Goal: Task Accomplishment & Management: Manage account settings

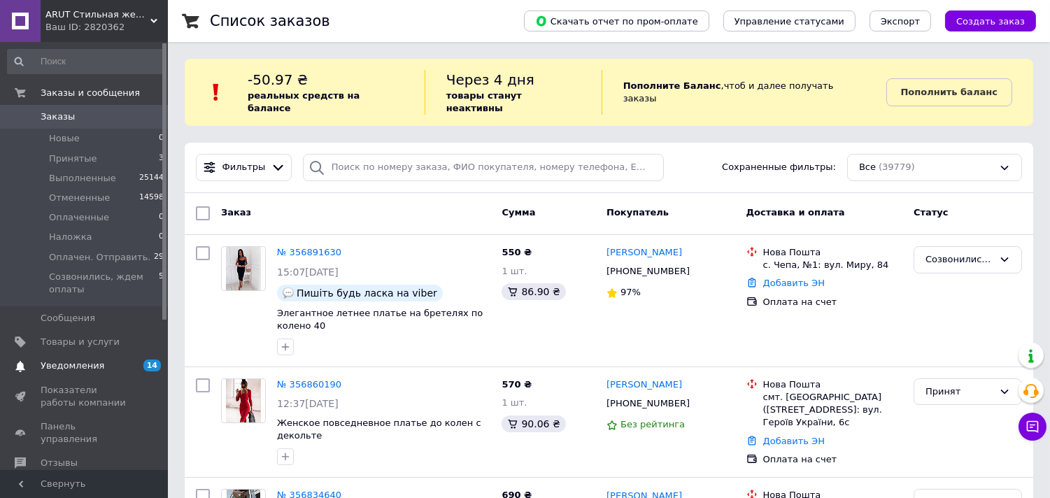
click at [85, 357] on link "Уведомления 14 0" at bounding box center [86, 366] width 172 height 24
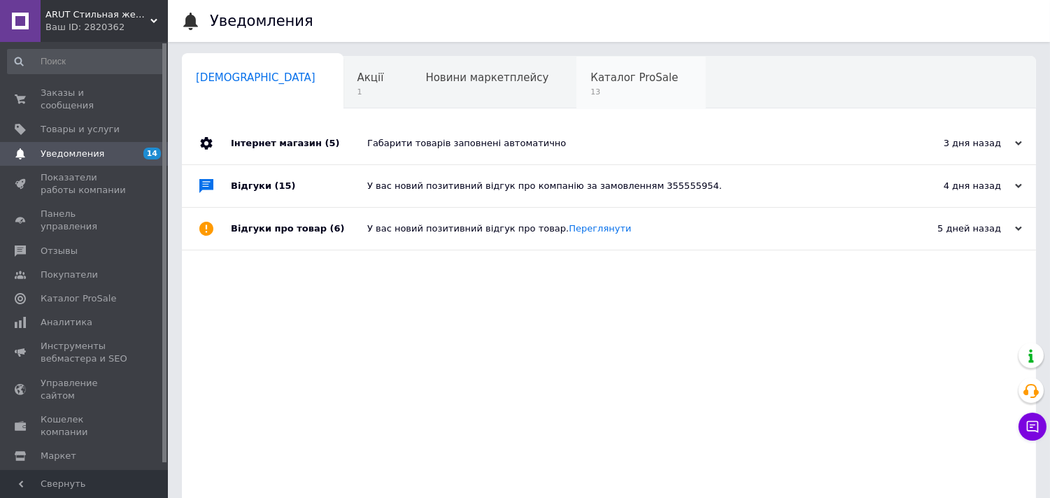
click at [590, 72] on span "Каталог ProSale" at bounding box center [633, 77] width 87 height 13
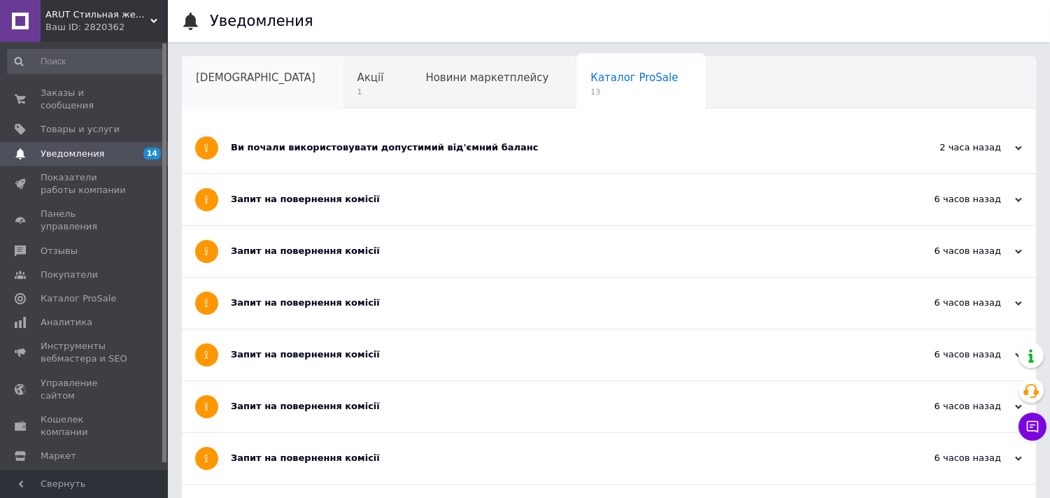
click at [245, 86] on div "Сповіщення" at bounding box center [263, 83] width 162 height 53
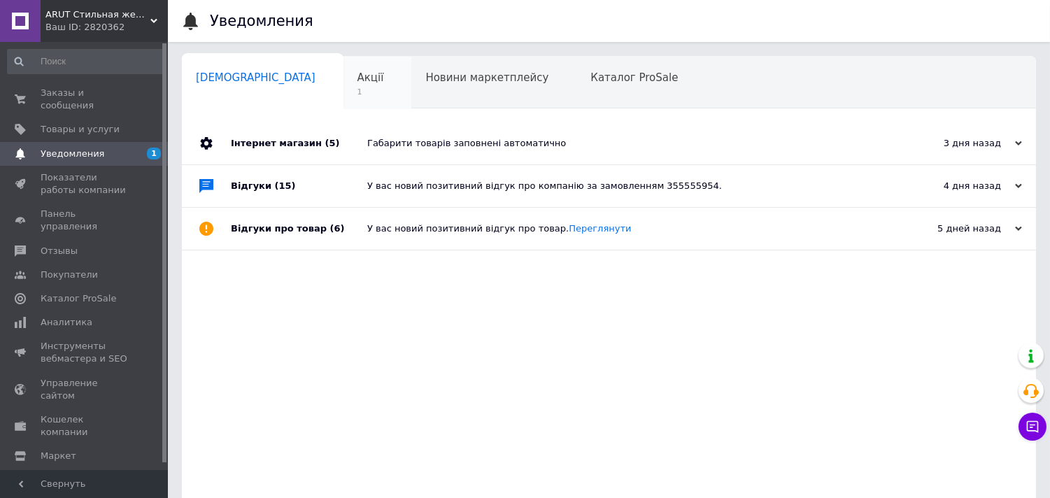
click at [358, 78] on span "Акції" at bounding box center [371, 77] width 27 height 13
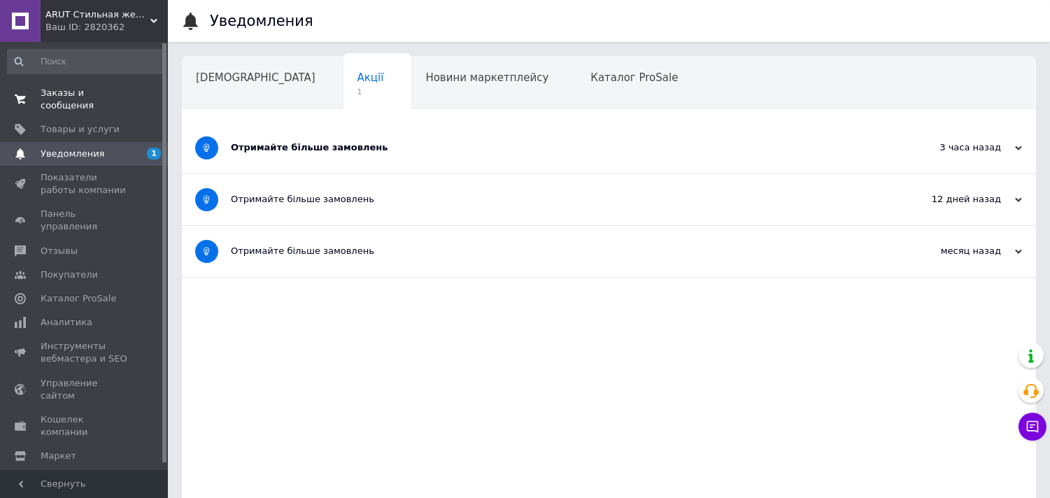
click at [110, 99] on span "Заказы и сообщения" at bounding box center [85, 99] width 89 height 25
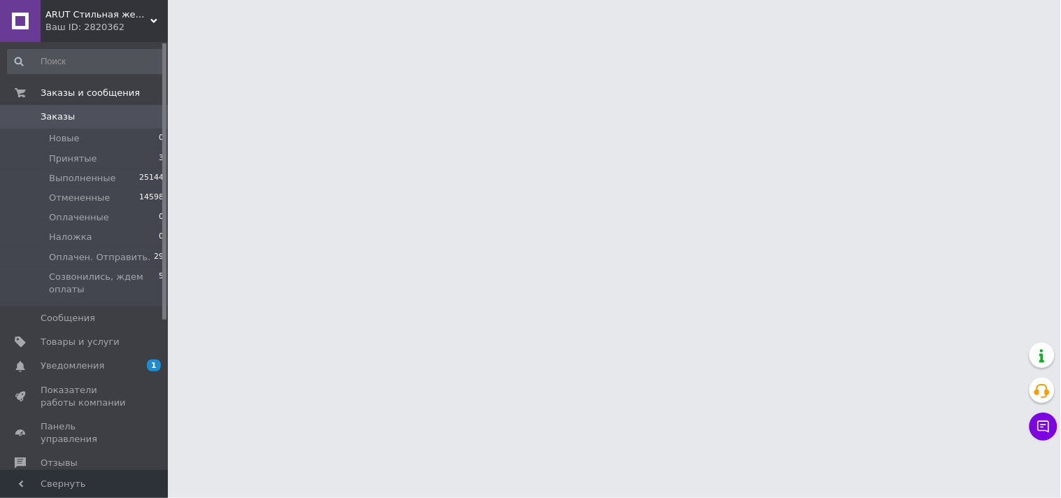
click at [107, 120] on span "Заказы" at bounding box center [85, 117] width 89 height 13
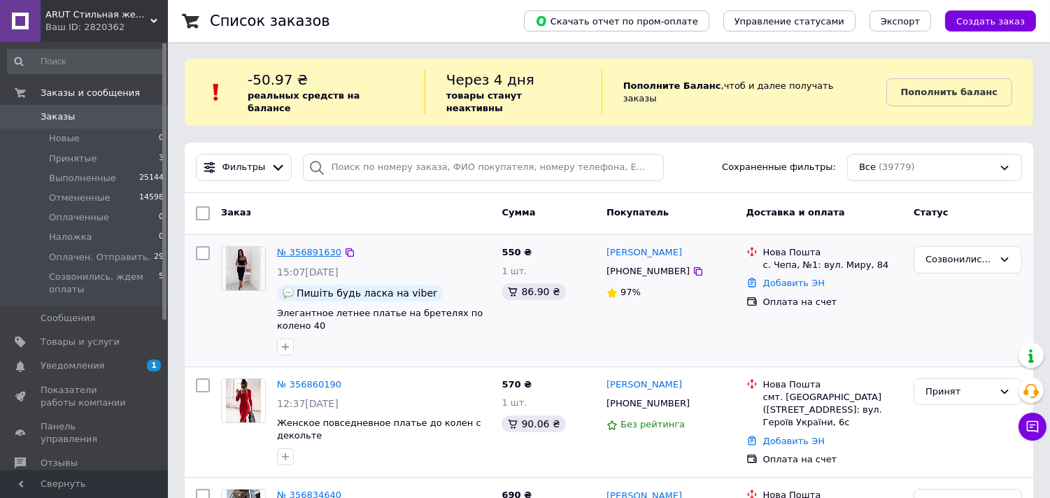
click at [304, 247] on link "№ 356891630" at bounding box center [309, 252] width 64 height 10
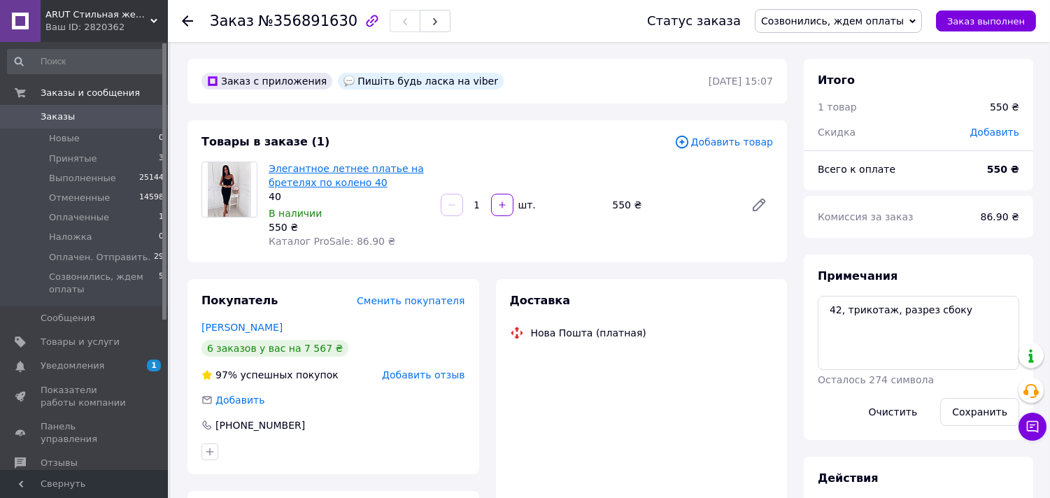
click at [318, 174] on link "Элегантное летнее платье на бретелях по колено 40" at bounding box center [346, 175] width 155 height 25
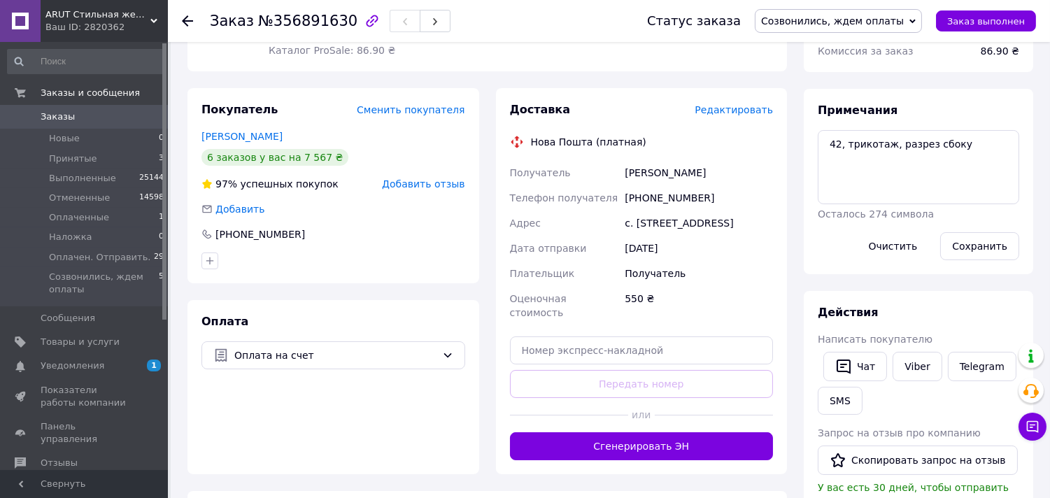
scroll to position [233, 0]
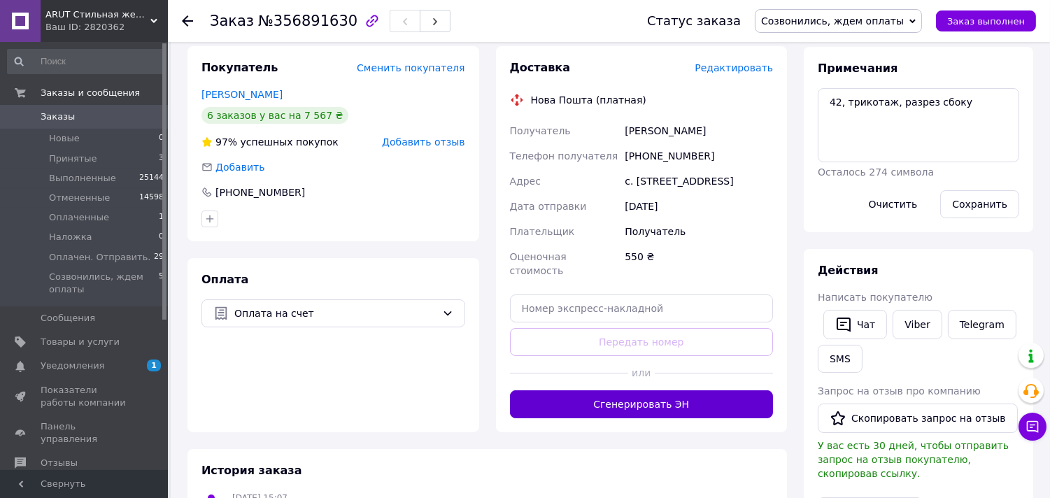
click at [604, 390] on button "Сгенерировать ЭН" at bounding box center [642, 404] width 264 height 28
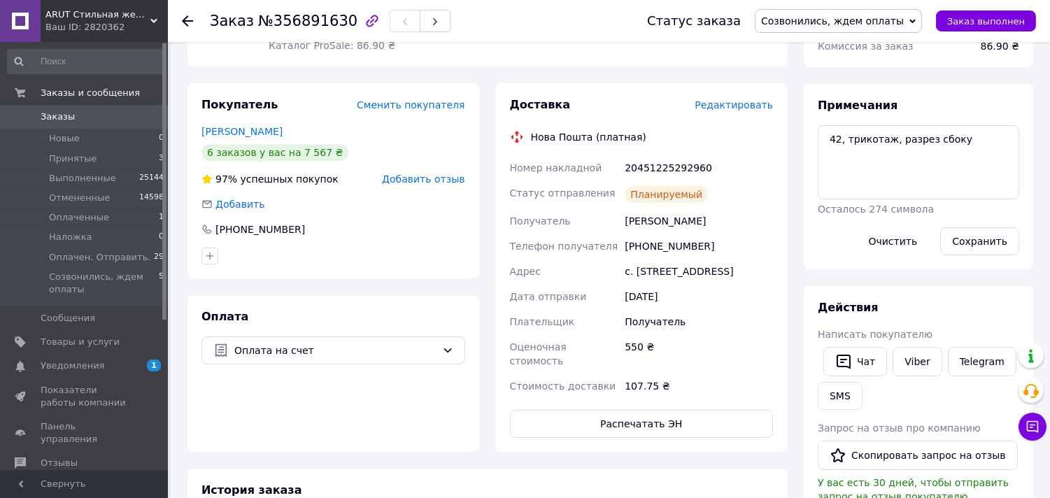
scroll to position [0, 0]
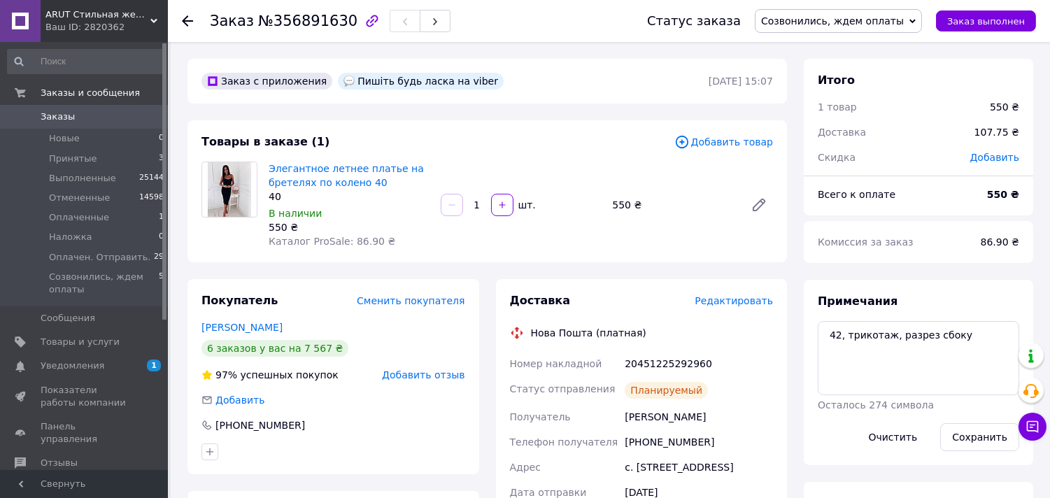
drag, startPoint x: 289, startPoint y: 329, endPoint x: 197, endPoint y: 327, distance: 91.7
click at [197, 327] on div "Покупатель Сменить покупателя Ференці Жужанна 6 заказов у вас на 7 567 ₴ 97% ус…" at bounding box center [334, 376] width 292 height 195
copy link "Ференці Жужанна"
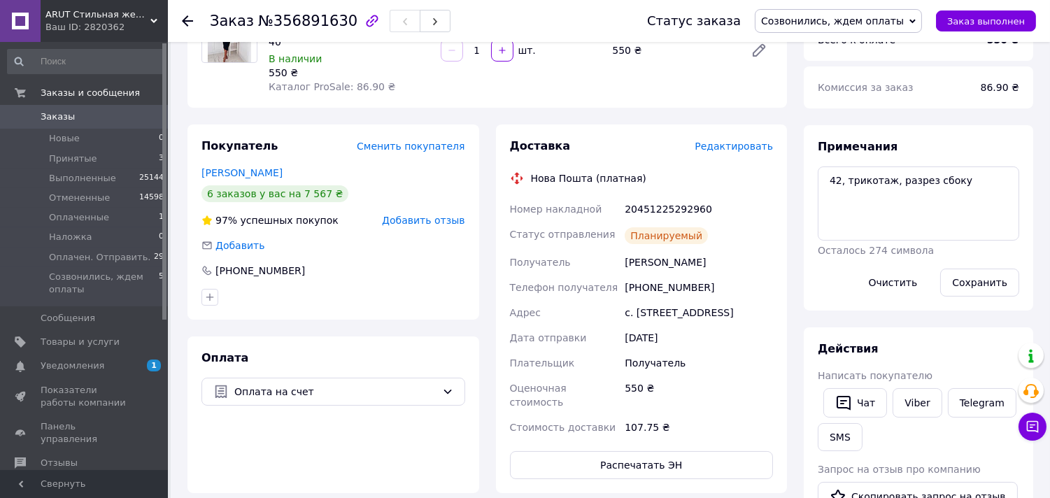
scroll to position [155, 0]
drag, startPoint x: 712, startPoint y: 200, endPoint x: 625, endPoint y: 211, distance: 87.4
click at [625, 211] on div "20451225292960" at bounding box center [699, 208] width 154 height 25
copy div "20451225292960"
drag, startPoint x: 301, startPoint y: 264, endPoint x: 215, endPoint y: 262, distance: 86.1
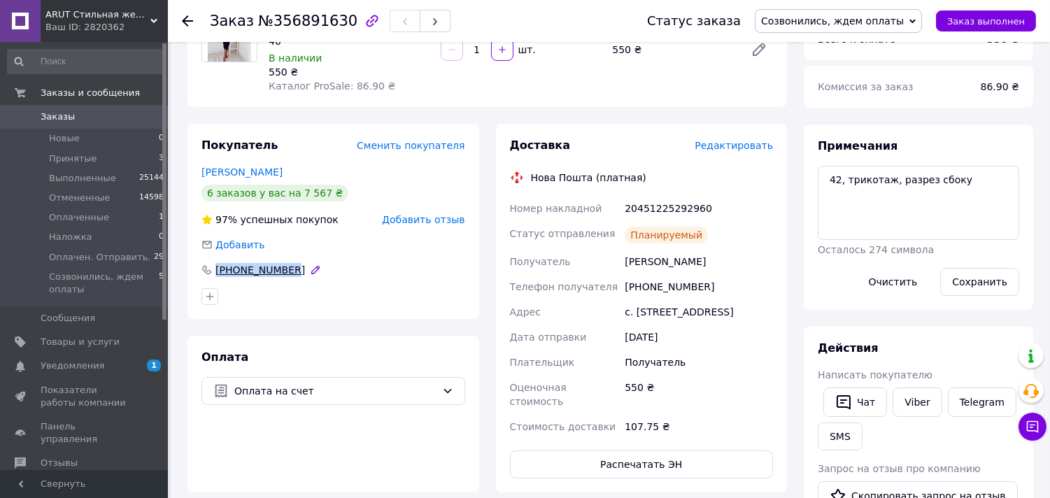
click at [215, 263] on div "[PHONE_NUMBER]" at bounding box center [333, 270] width 264 height 14
copy div "[PHONE_NUMBER]"
click at [239, 173] on link "Ференці Жужанна" at bounding box center [241, 172] width 81 height 11
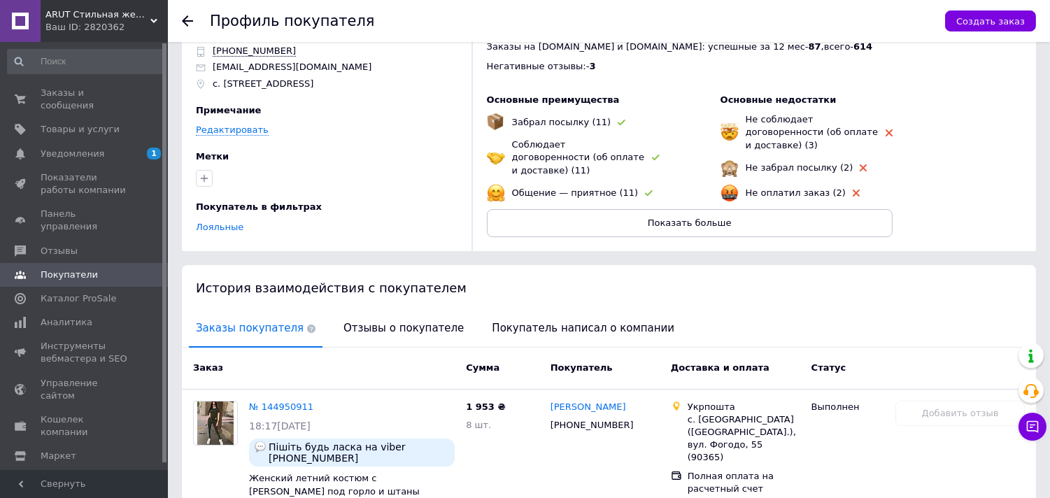
scroll to position [233, 0]
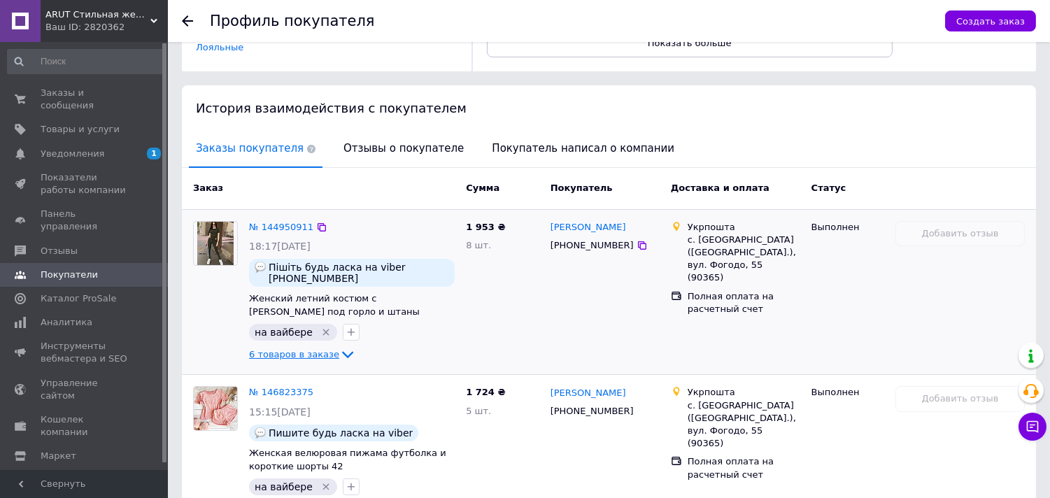
click at [304, 351] on span "6 товаров в заказе" at bounding box center [294, 354] width 90 height 10
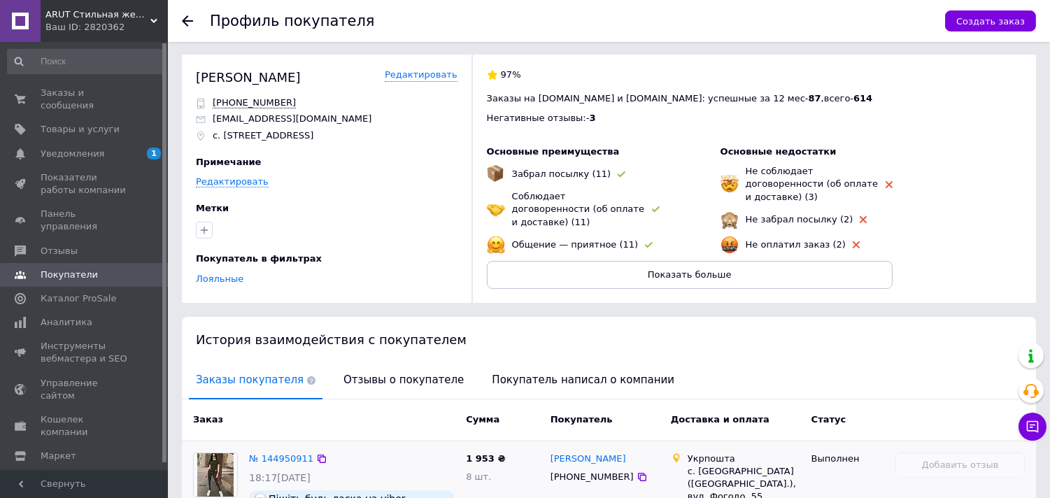
scroll to position [0, 0]
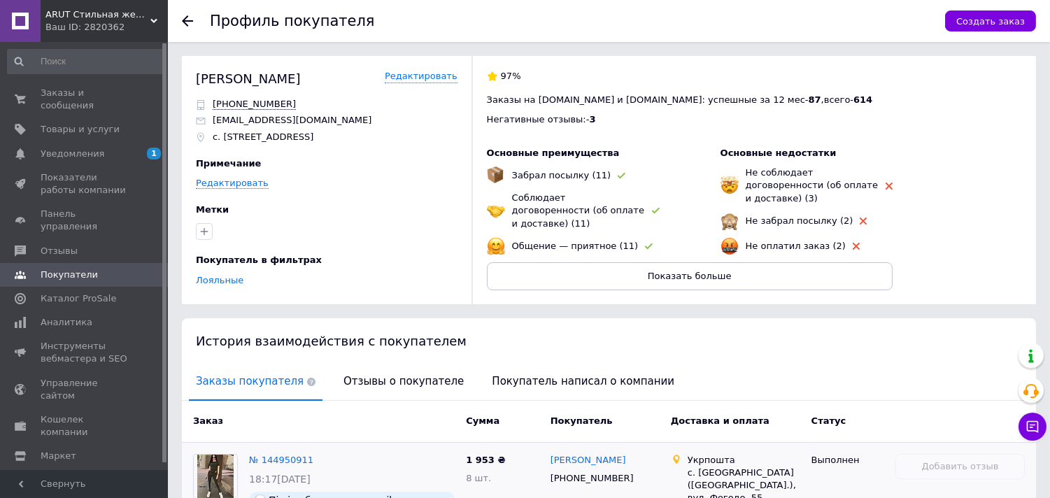
click at [191, 22] on icon at bounding box center [187, 20] width 11 height 11
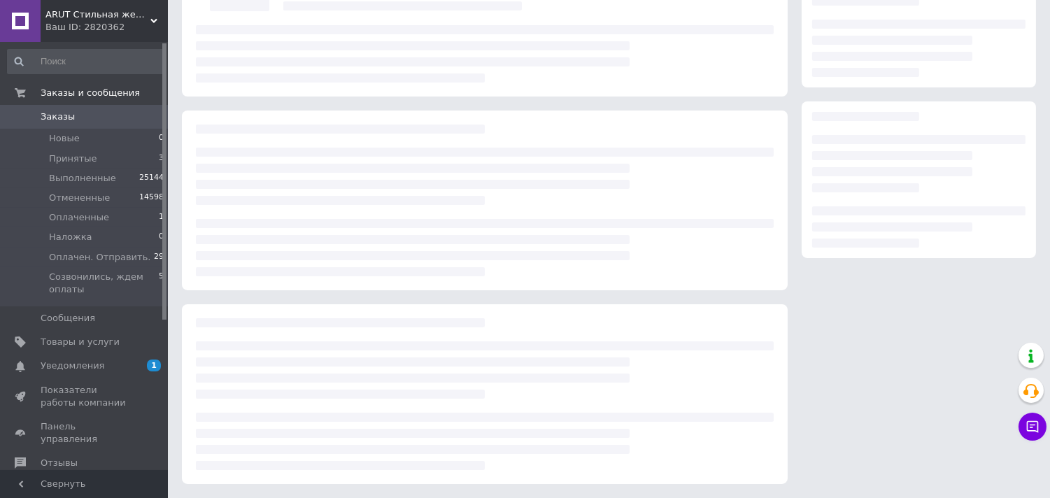
click at [82, 119] on span "Заказы" at bounding box center [85, 117] width 89 height 13
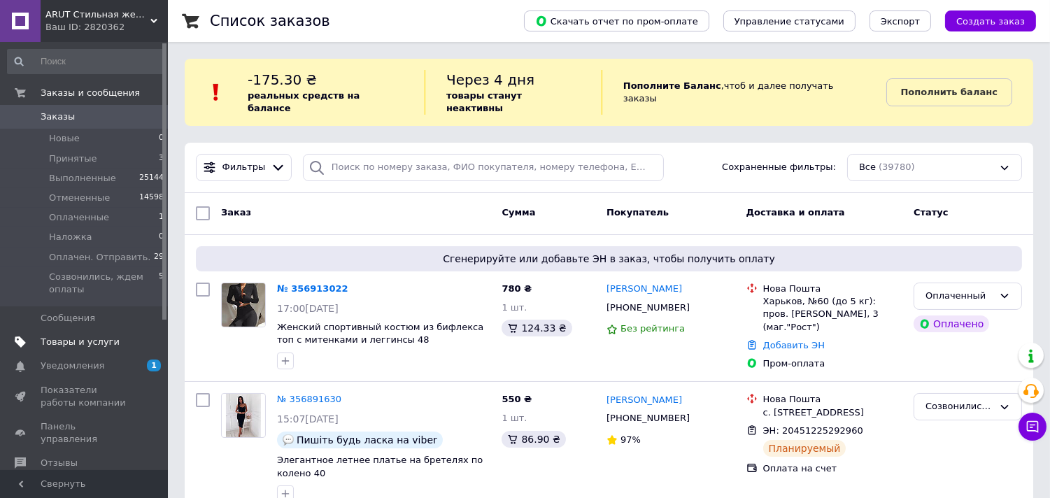
click at [80, 346] on span "Товары и услуги" at bounding box center [80, 342] width 79 height 13
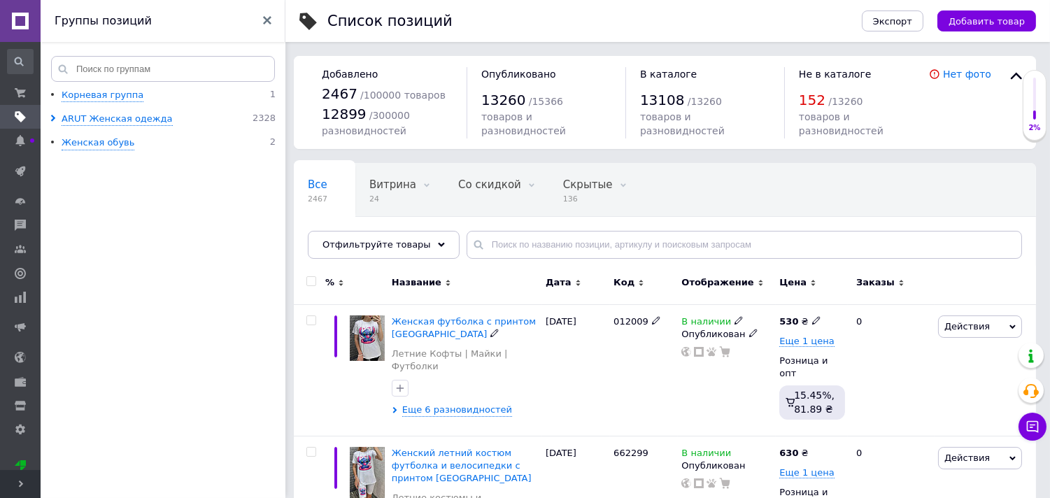
click at [501, 323] on span "Женская футболка с принтом Стич" at bounding box center [464, 327] width 144 height 23
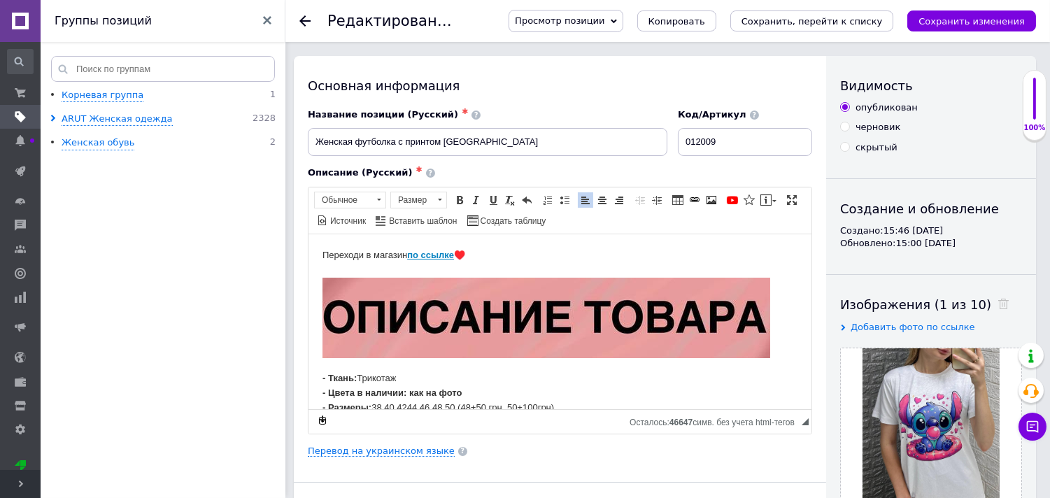
drag, startPoint x: 401, startPoint y: 369, endPoint x: 359, endPoint y: 370, distance: 42.0
click at [309, 25] on icon at bounding box center [304, 20] width 11 height 11
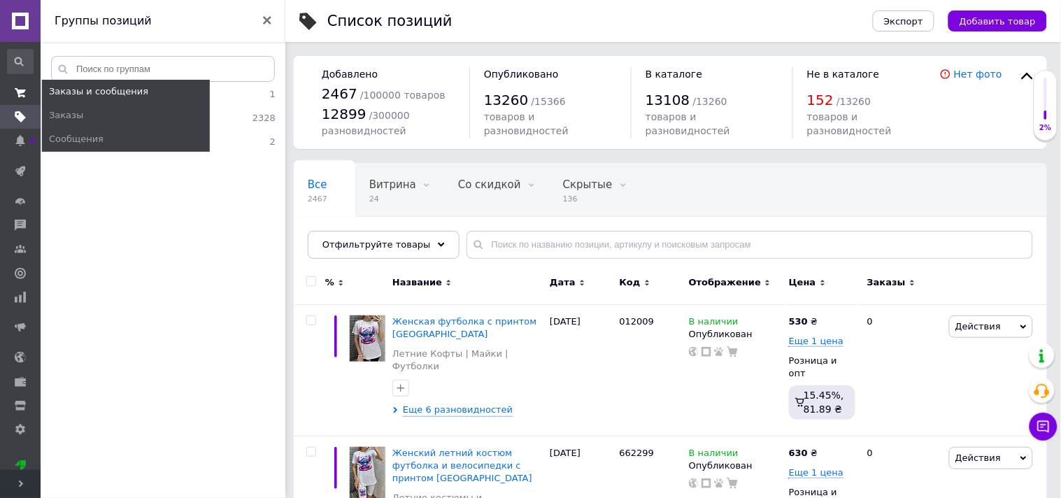
click at [17, 85] on link "Заказы и сообщения" at bounding box center [20, 93] width 41 height 24
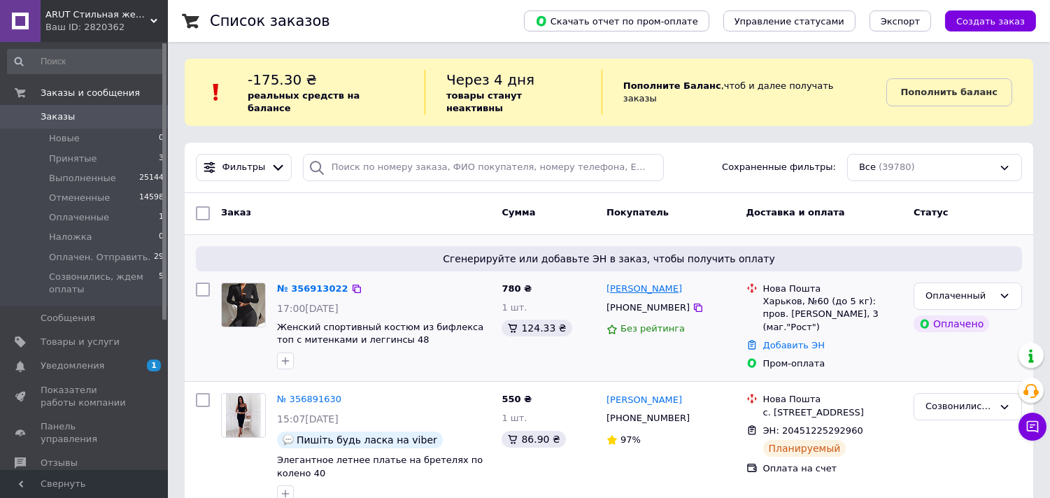
click at [646, 283] on link "[PERSON_NAME]" at bounding box center [645, 289] width 76 height 13
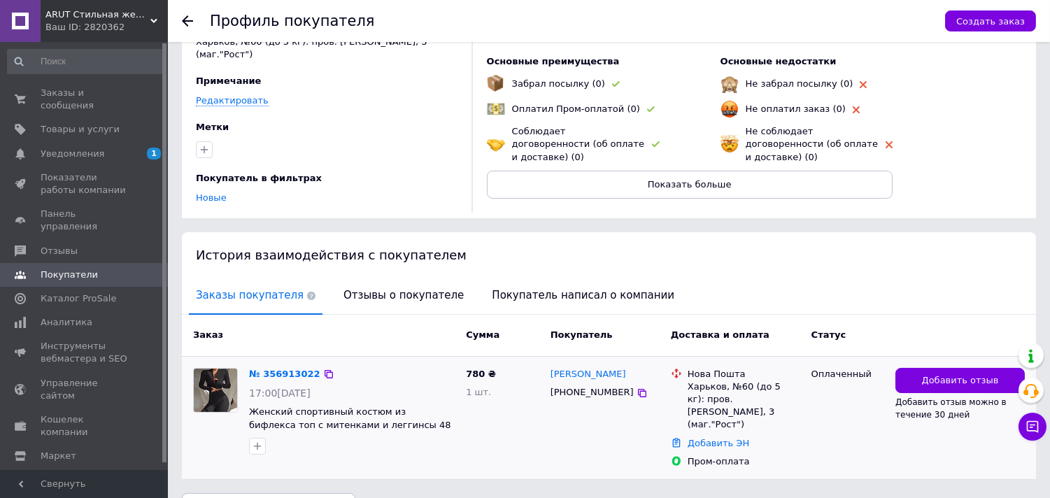
scroll to position [97, 0]
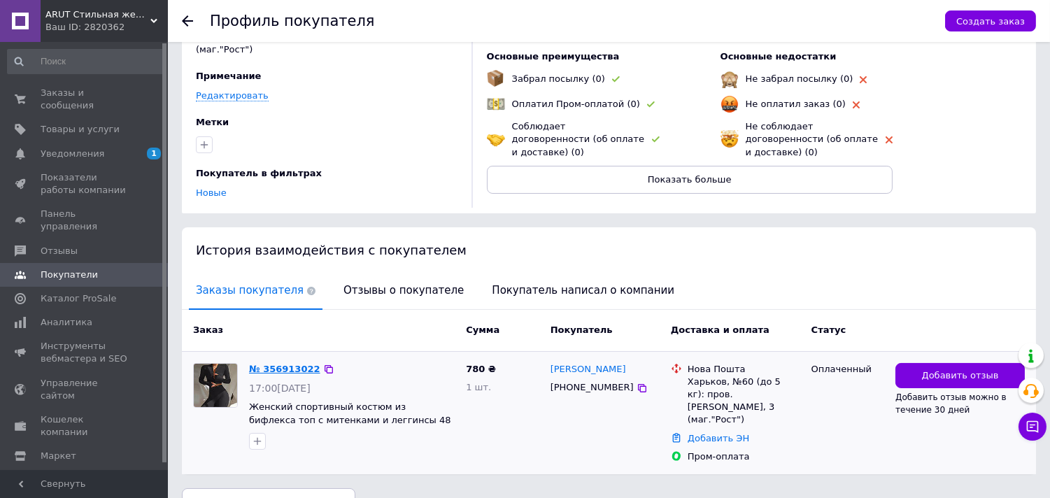
click at [278, 364] on link "№ 356913022" at bounding box center [284, 369] width 71 height 10
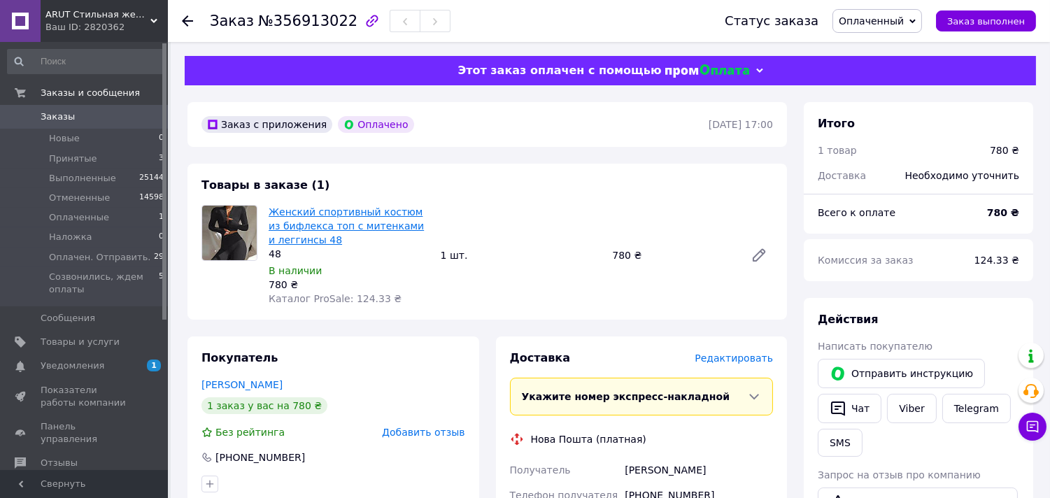
click at [283, 245] on link "Женский спортивный костюм из бифлекса топ с митенками и леггинсы 48" at bounding box center [346, 225] width 155 height 39
drag, startPoint x: 295, startPoint y: 452, endPoint x: 213, endPoint y: 455, distance: 82.6
click at [213, 455] on div "[PHONE_NUMBER]" at bounding box center [333, 458] width 264 height 14
copy div "[PHONE_NUMBER]"
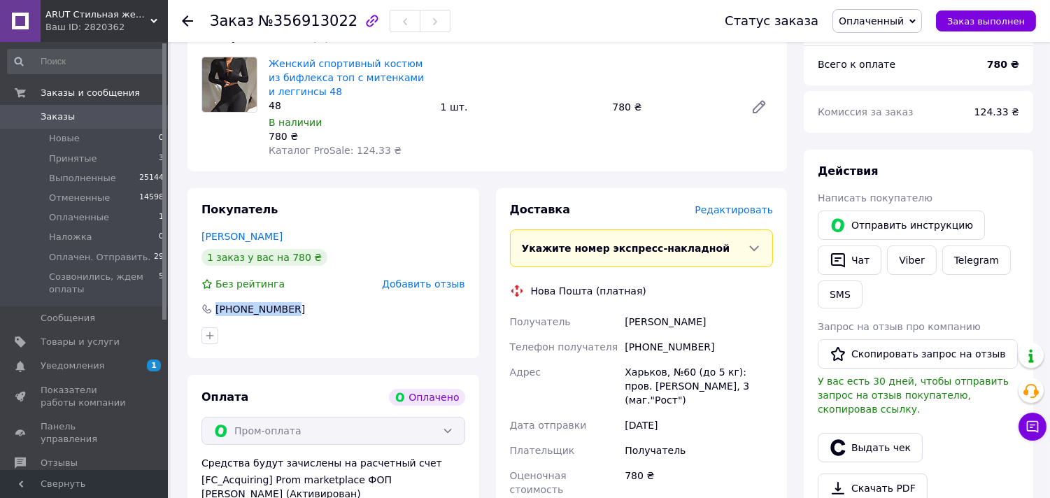
scroll to position [155, 0]
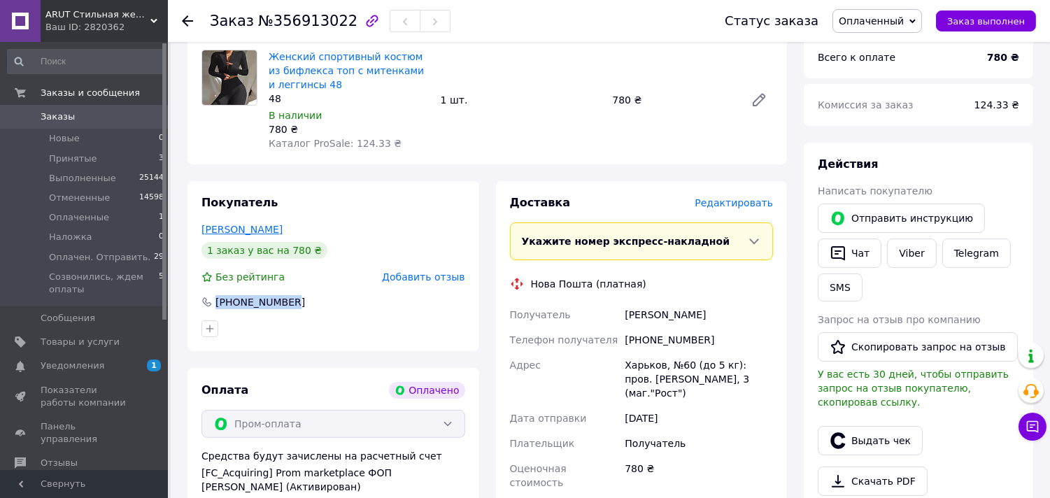
drag, startPoint x: 277, startPoint y: 228, endPoint x: 201, endPoint y: 229, distance: 76.3
click at [201, 229] on div "[PERSON_NAME]" at bounding box center [333, 229] width 264 height 14
copy link "[PERSON_NAME]"
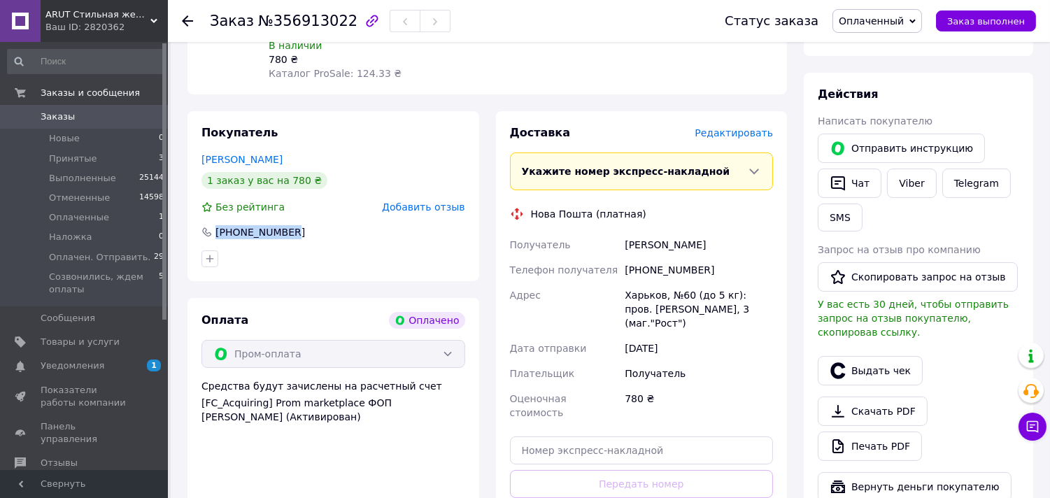
scroll to position [311, 0]
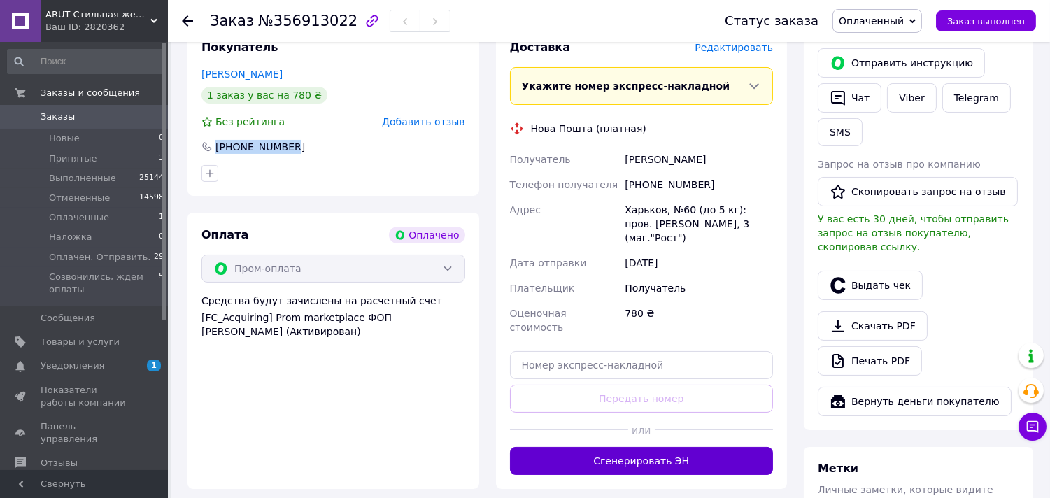
click at [627, 447] on button "Сгенерировать ЭН" at bounding box center [642, 461] width 264 height 28
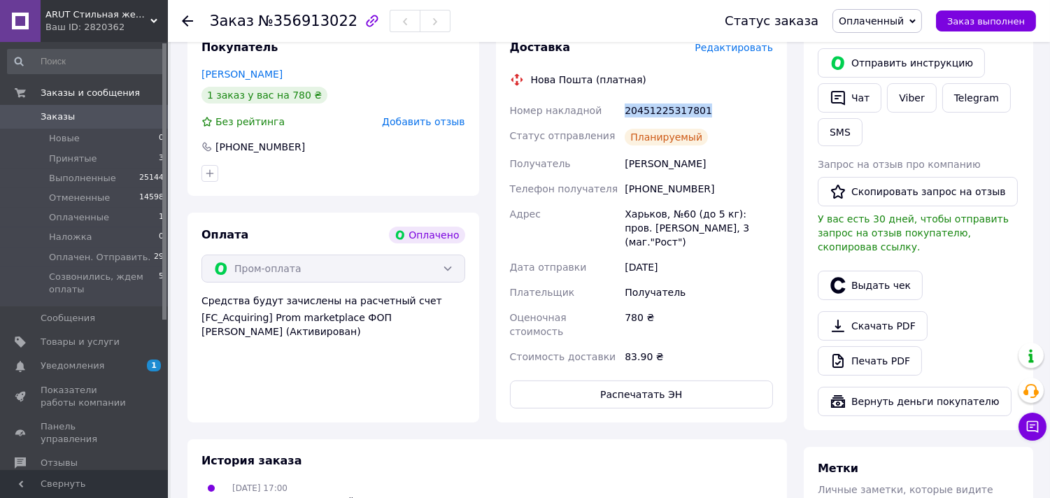
drag, startPoint x: 712, startPoint y: 109, endPoint x: 621, endPoint y: 114, distance: 90.4
click at [622, 114] on div "20451225317801" at bounding box center [699, 110] width 154 height 25
copy div "20451225317801"
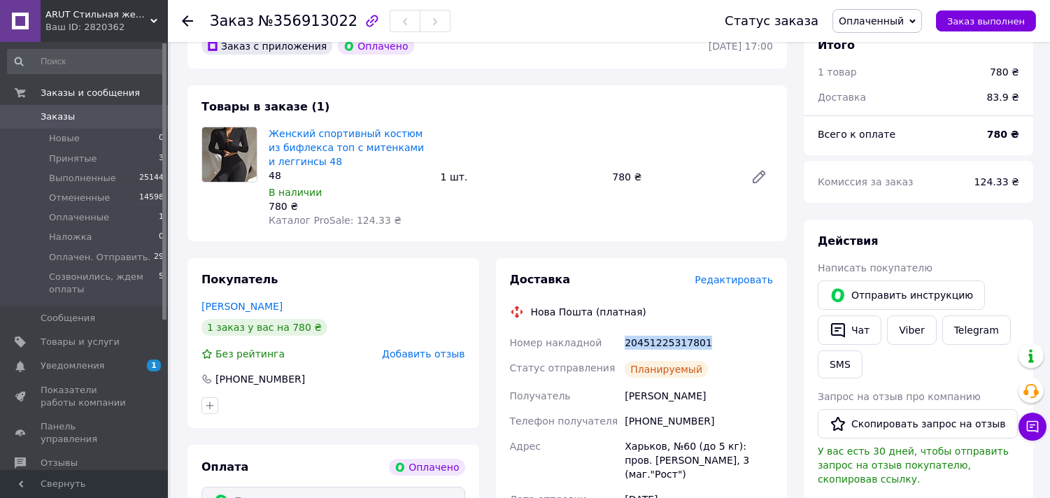
scroll to position [78, 0]
click at [190, 14] on div at bounding box center [187, 21] width 11 height 14
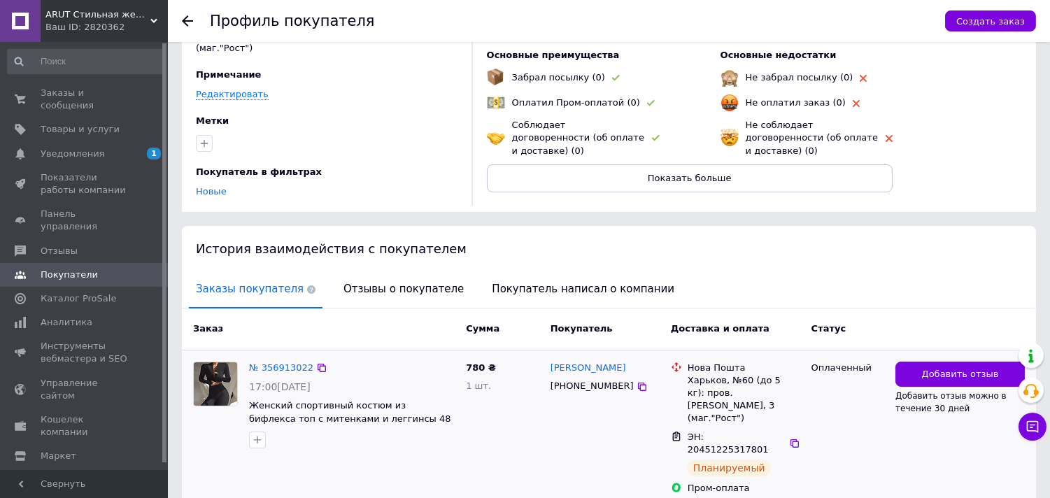
scroll to position [116, 0]
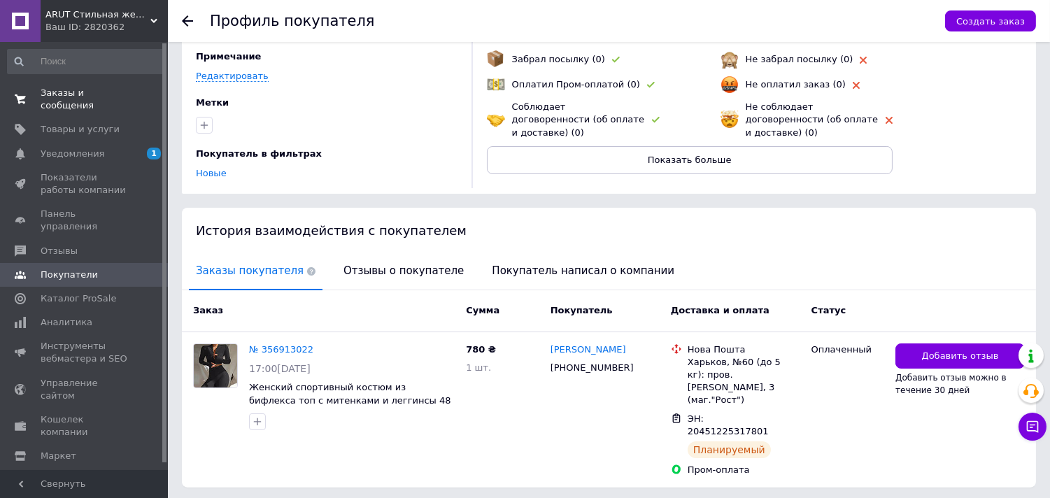
click at [80, 93] on span "Заказы и сообщения" at bounding box center [85, 99] width 89 height 25
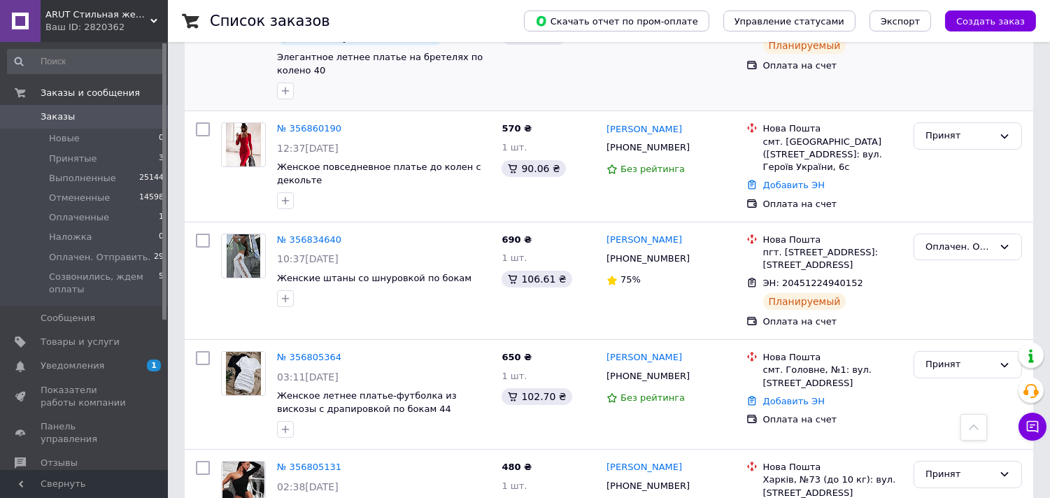
scroll to position [424, 0]
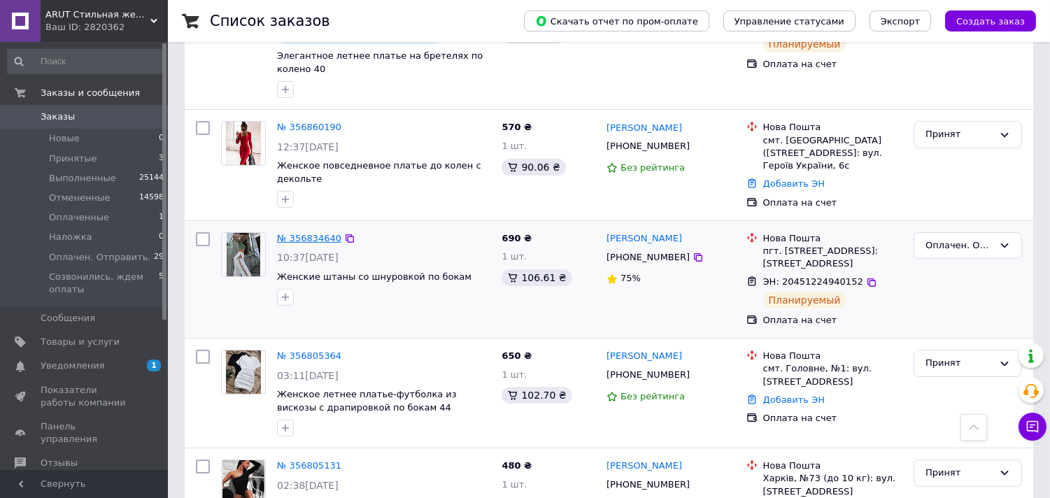
click at [304, 233] on link "№ 356834640" at bounding box center [309, 238] width 64 height 10
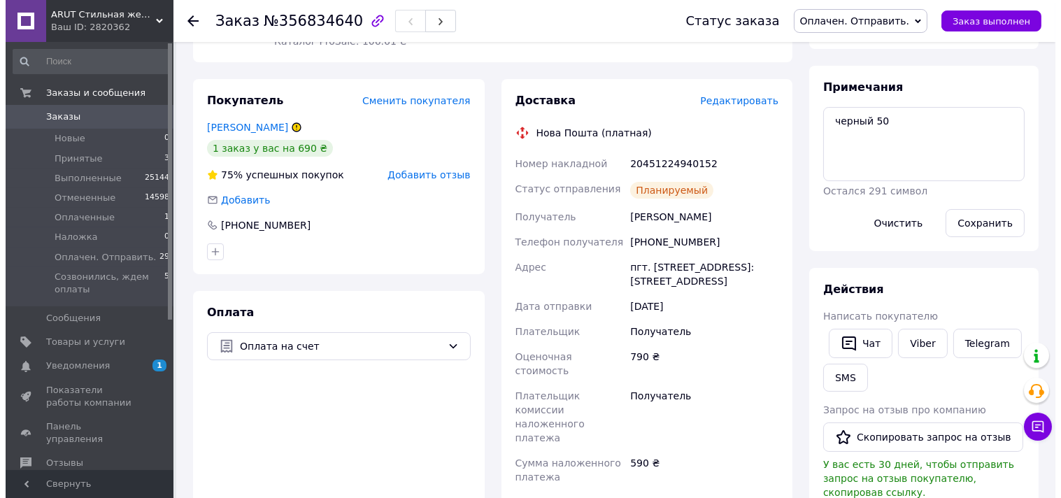
scroll to position [191, 0]
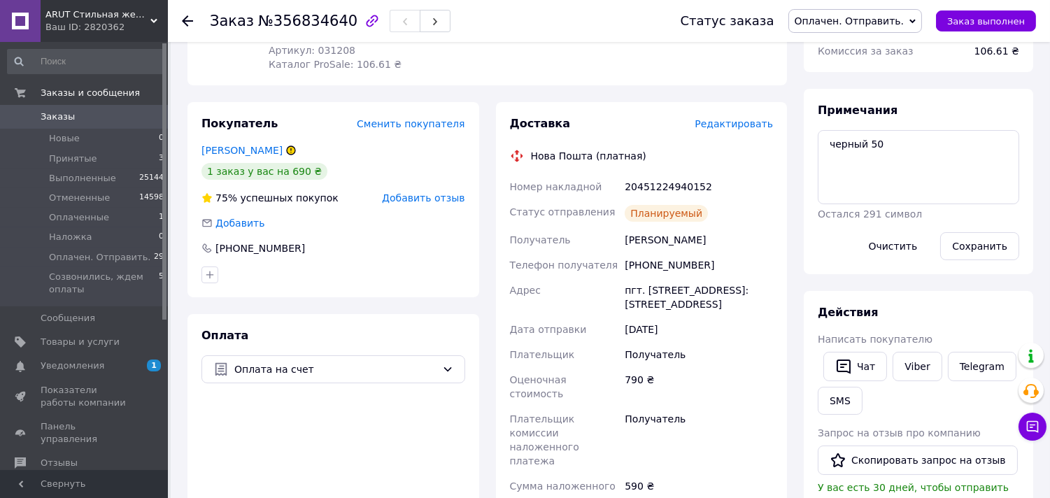
click at [737, 128] on span "Редактировать" at bounding box center [734, 123] width 78 height 11
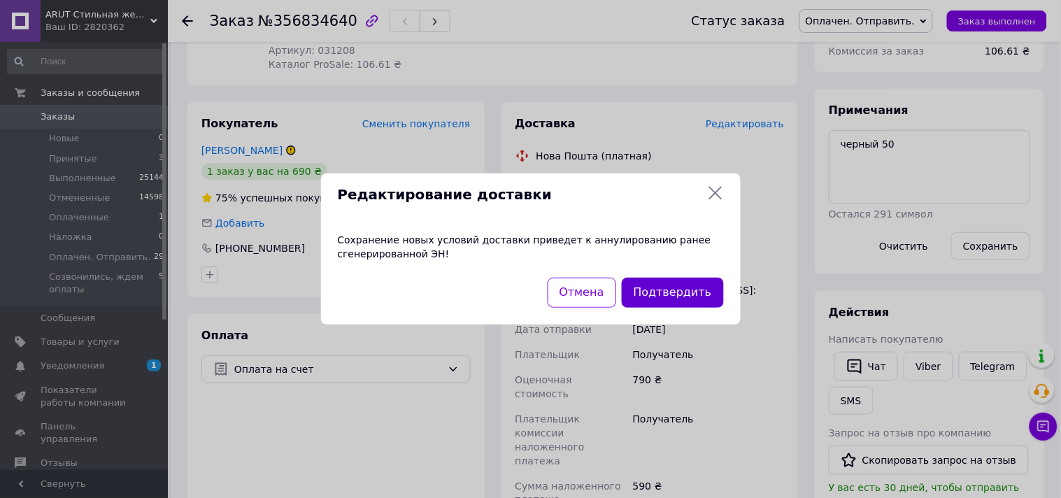
click at [670, 299] on button "Подтвердить" at bounding box center [673, 293] width 102 height 30
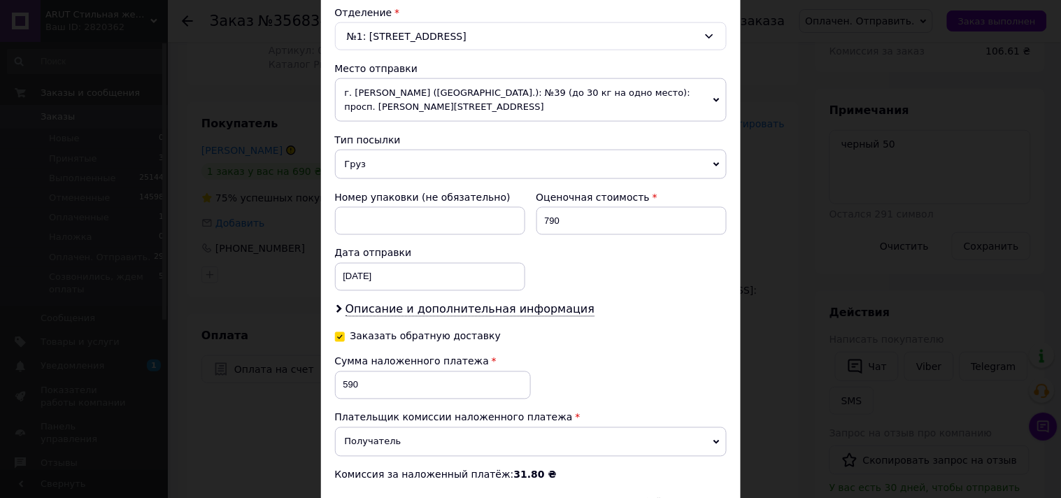
scroll to position [466, 0]
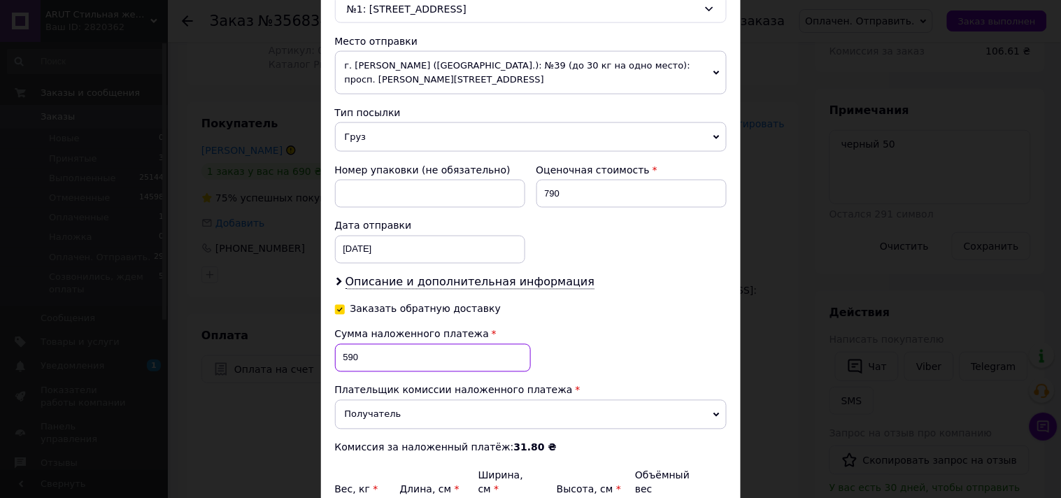
drag, startPoint x: 372, startPoint y: 361, endPoint x: 337, endPoint y: 361, distance: 34.3
click at [337, 361] on input "590" at bounding box center [433, 358] width 196 height 28
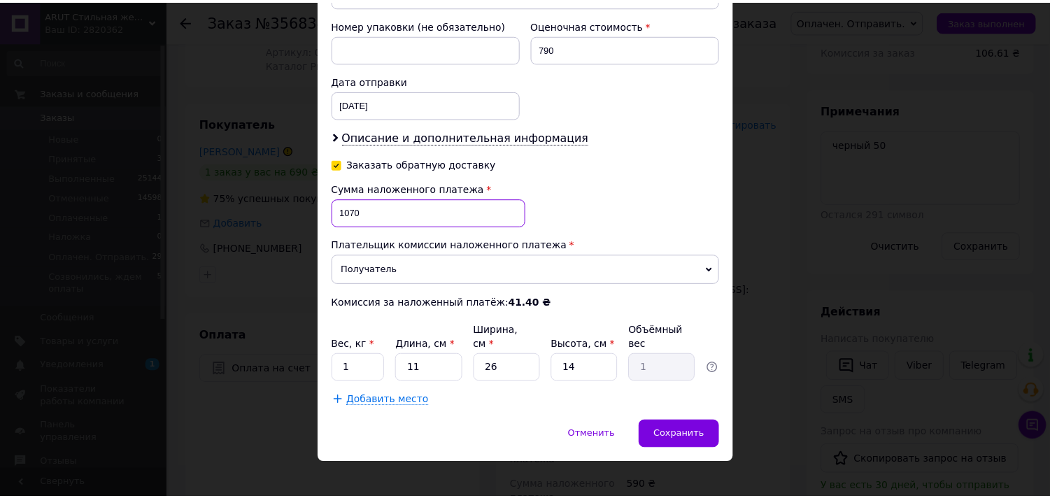
scroll to position [613, 0]
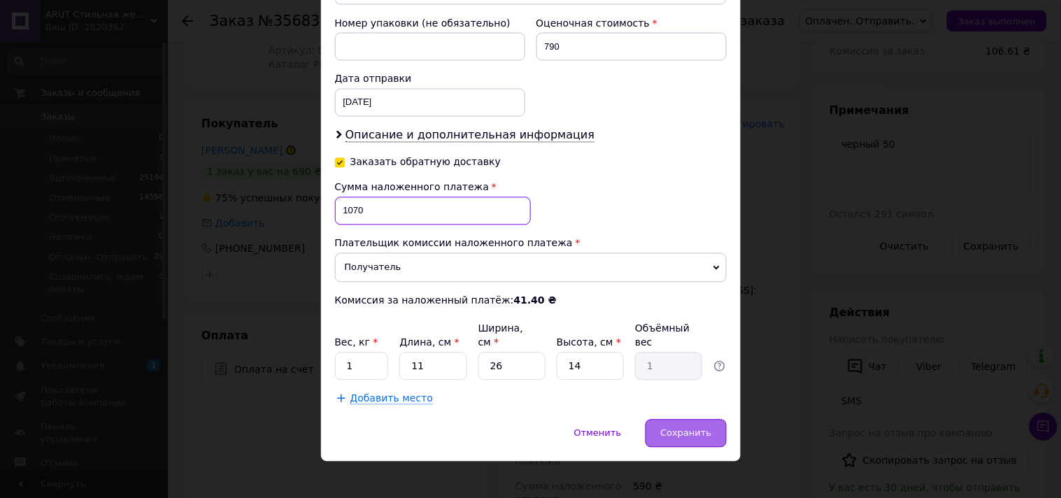
type input "1070"
click at [675, 420] on div "Сохранить" at bounding box center [686, 434] width 80 height 28
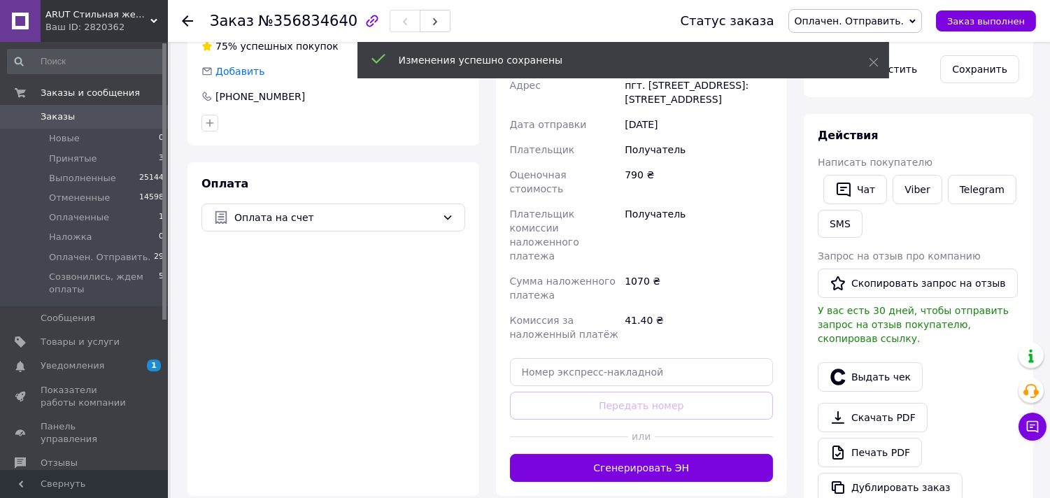
scroll to position [346, 0]
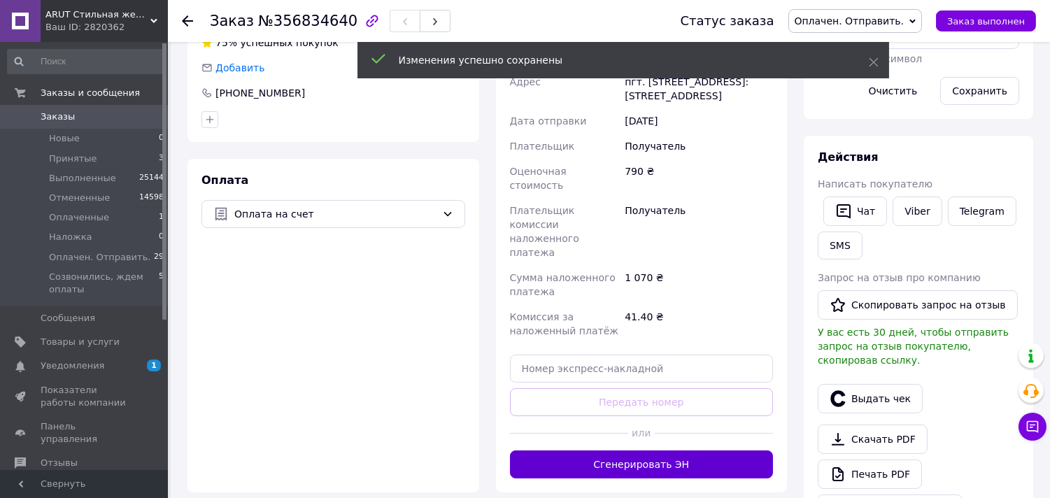
click at [702, 451] on button "Сгенерировать ЭН" at bounding box center [642, 465] width 264 height 28
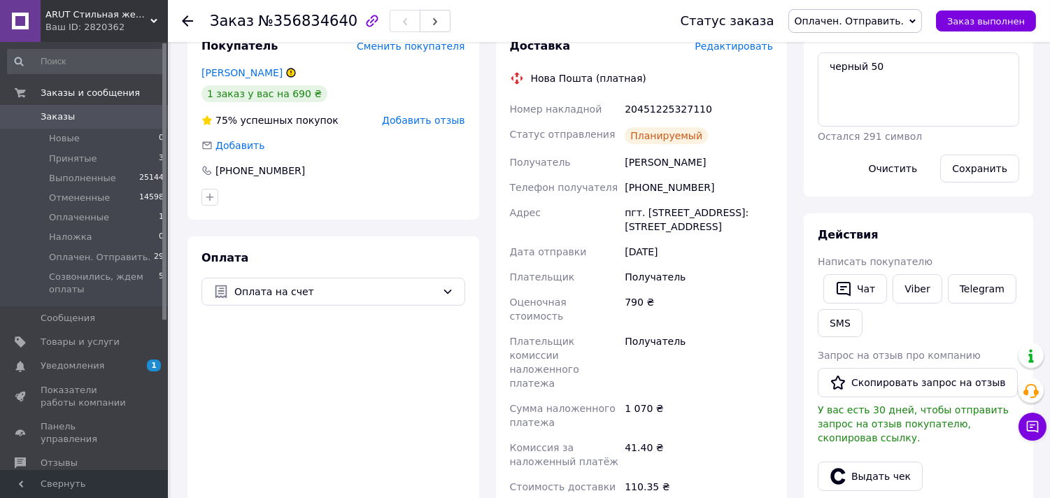
scroll to position [28, 0]
drag, startPoint x: 716, startPoint y: 111, endPoint x: 623, endPoint y: 113, distance: 93.1
click at [623, 113] on div "20451225327110" at bounding box center [699, 109] width 154 height 25
copy div "20451225327110"
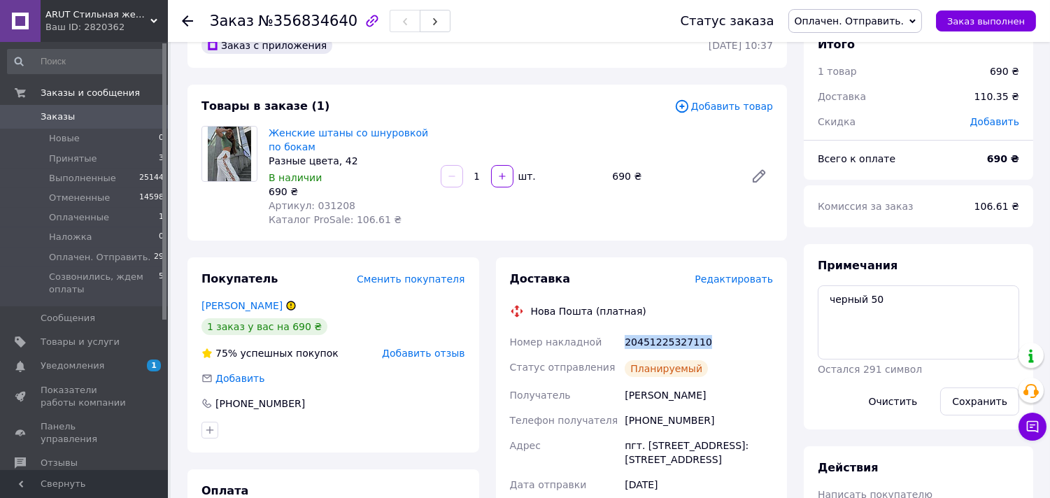
scroll to position [0, 0]
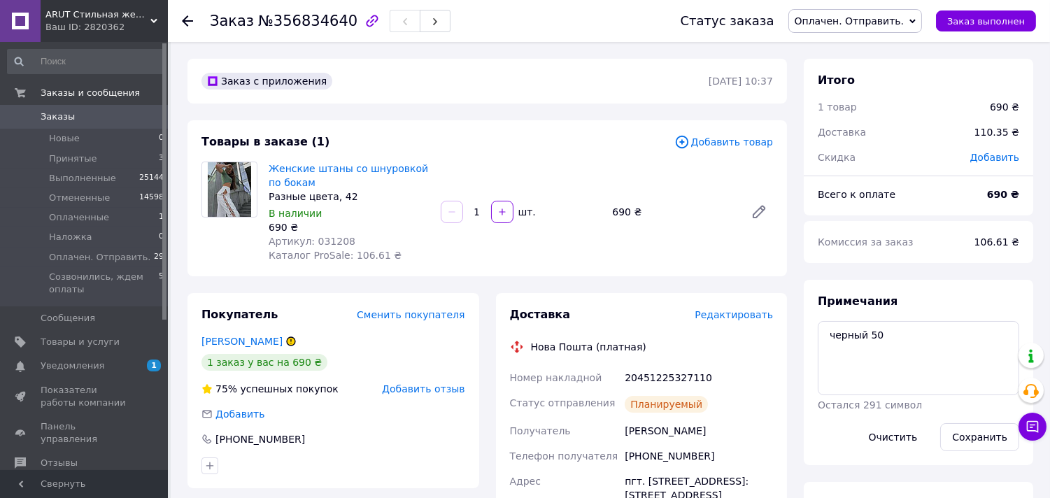
click at [188, 19] on icon at bounding box center [187, 20] width 11 height 11
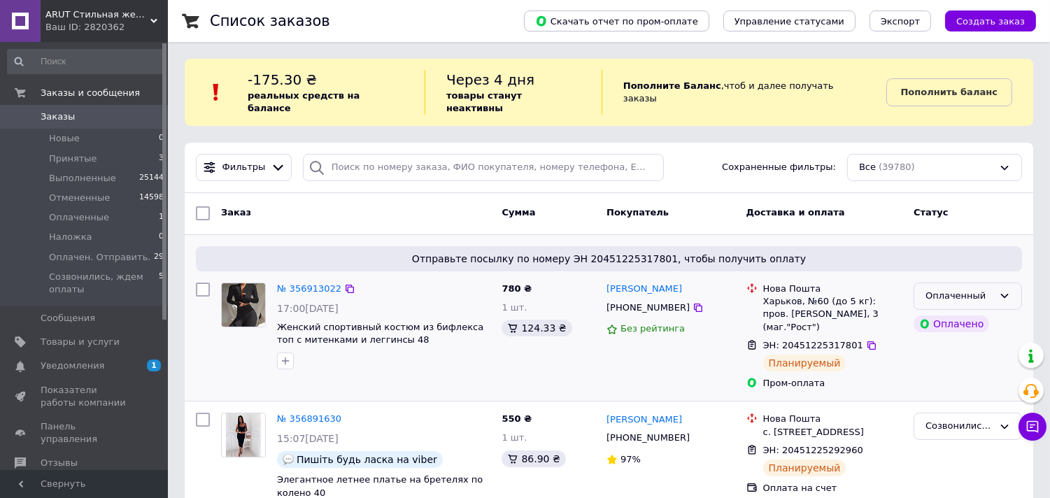
click at [971, 289] on div "Оплаченный" at bounding box center [960, 296] width 68 height 15
click at [950, 360] on li "Оплачен. Отправить." at bounding box center [967, 369] width 107 height 40
click at [946, 419] on div "Созвонились, ждем оплаты" at bounding box center [960, 426] width 68 height 15
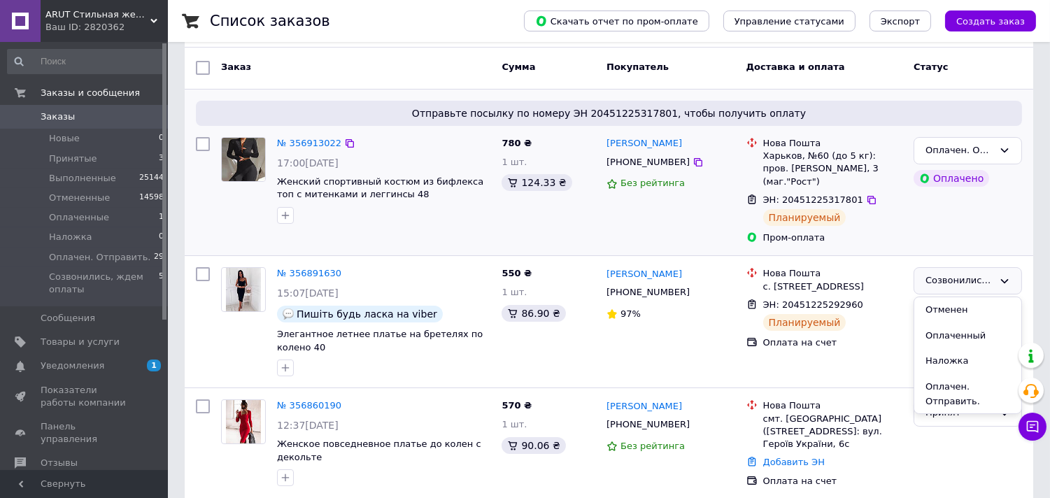
scroll to position [155, 0]
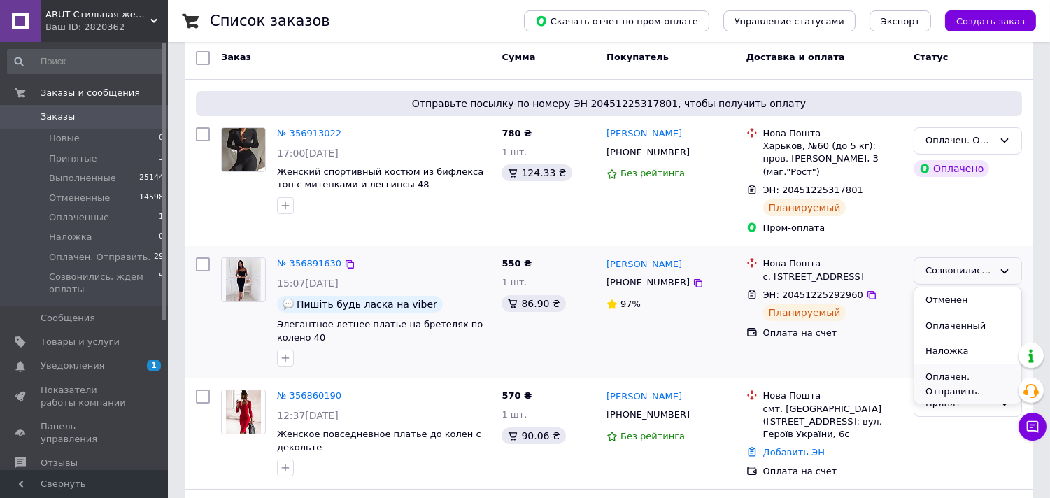
click at [977, 371] on li "Оплачен. Отправить." at bounding box center [967, 385] width 107 height 40
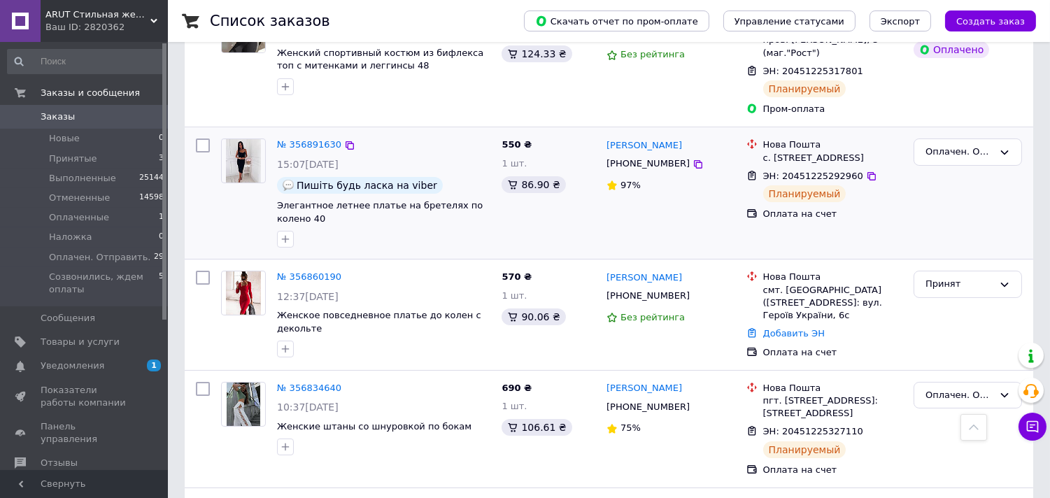
scroll to position [311, 0]
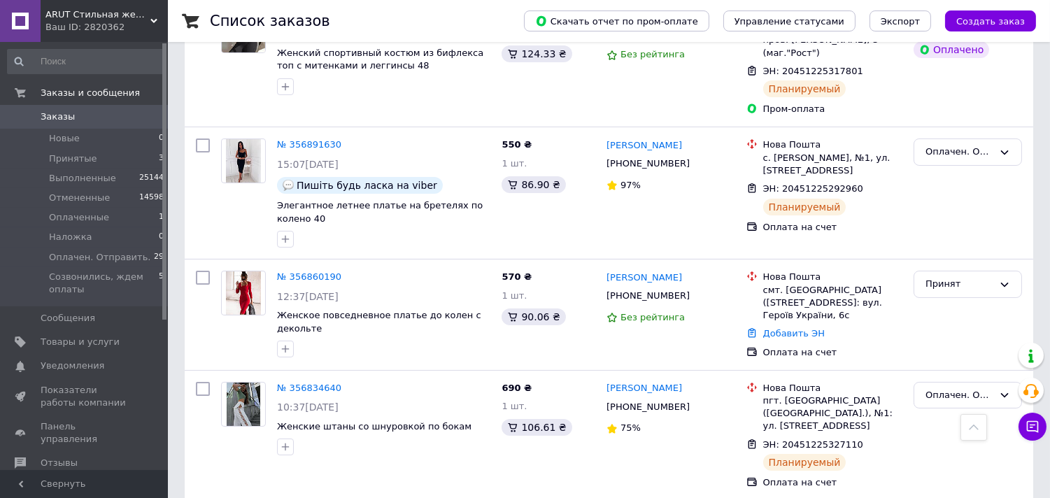
scroll to position [311, 0]
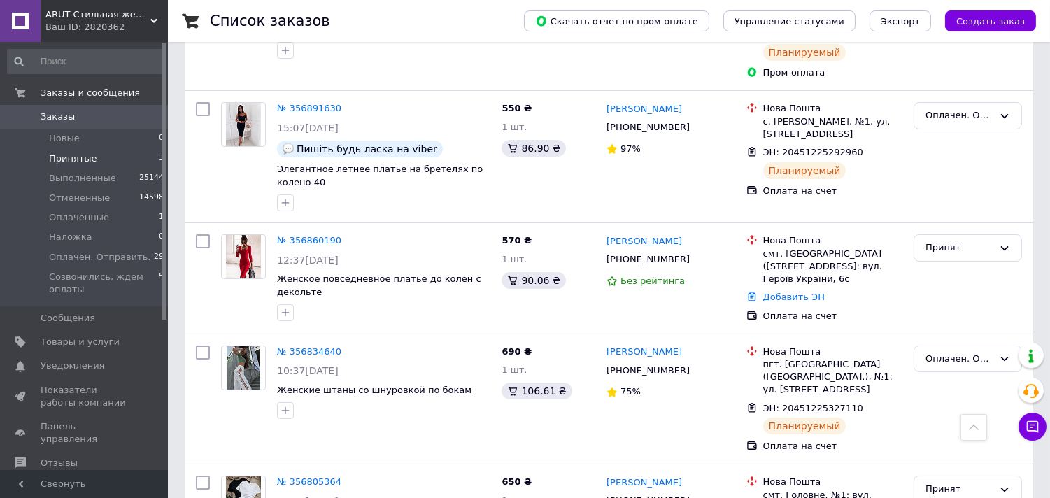
click at [106, 162] on li "Принятые 3" at bounding box center [86, 159] width 172 height 20
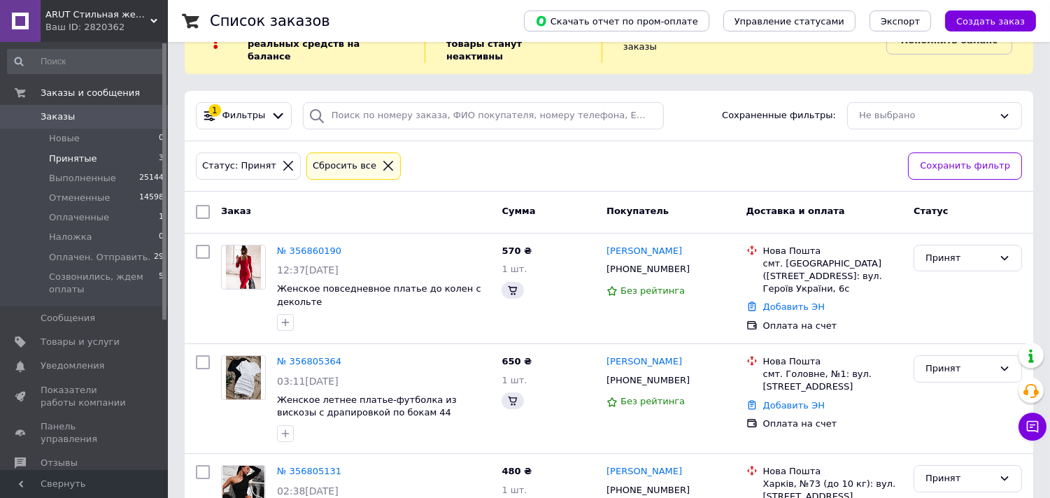
scroll to position [142, 0]
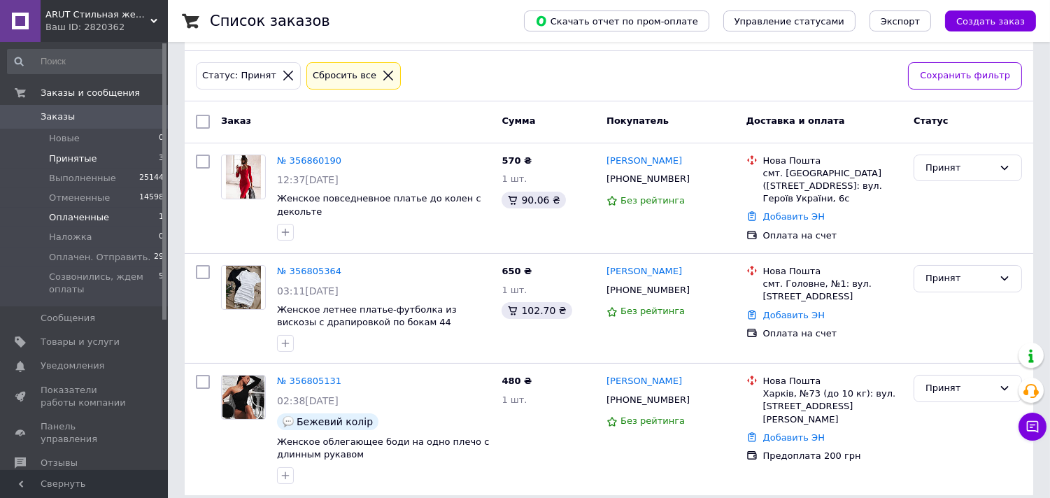
click at [118, 225] on li "Оплаченные 1" at bounding box center [86, 218] width 172 height 20
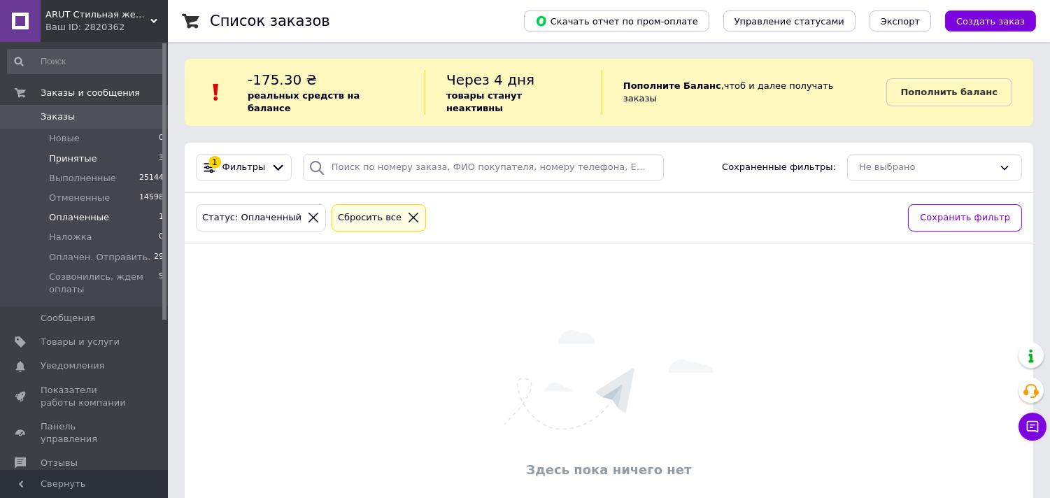
click at [132, 158] on li "Принятые 3" at bounding box center [86, 159] width 172 height 20
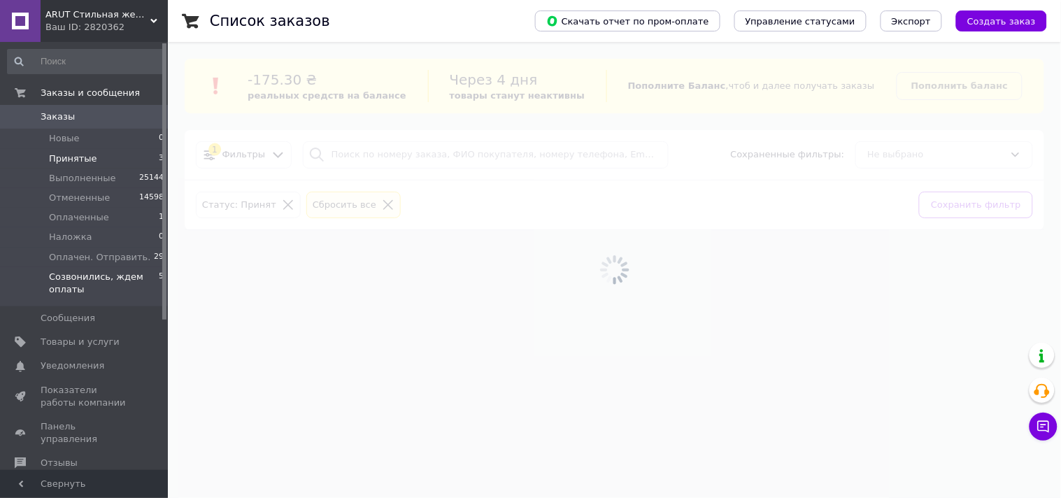
click at [115, 271] on span "Созвонились, ждем оплаты" at bounding box center [104, 283] width 110 height 25
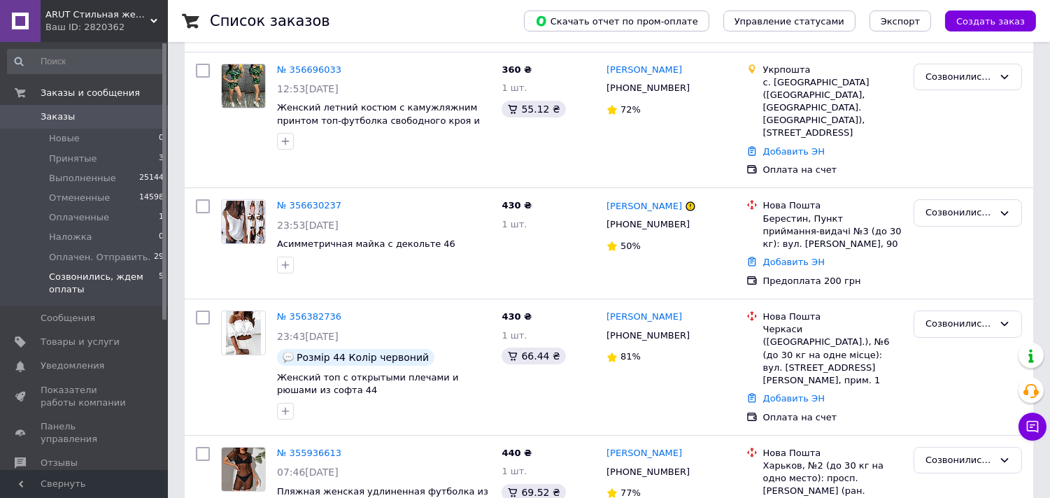
scroll to position [268, 0]
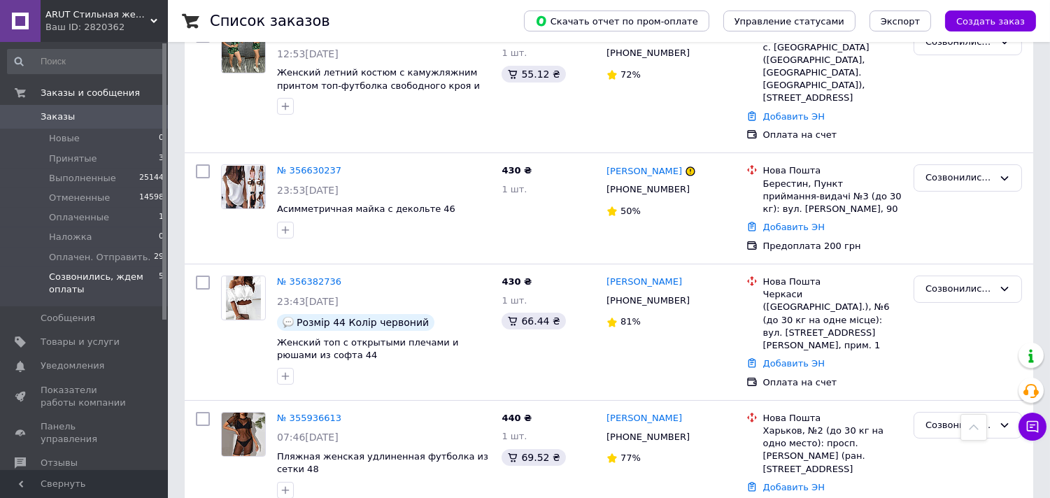
click at [86, 120] on span "Заказы" at bounding box center [85, 117] width 89 height 13
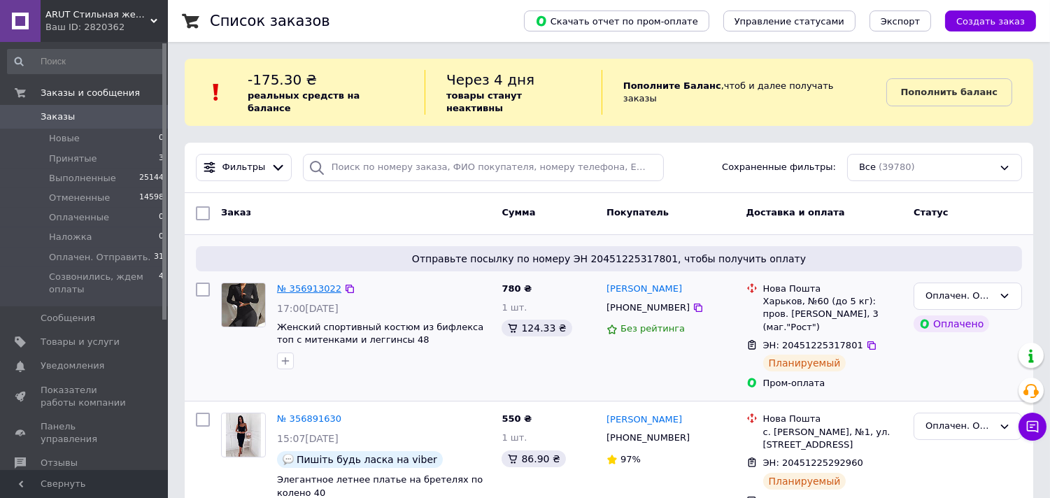
click at [310, 283] on link "№ 356913022" at bounding box center [309, 288] width 64 height 10
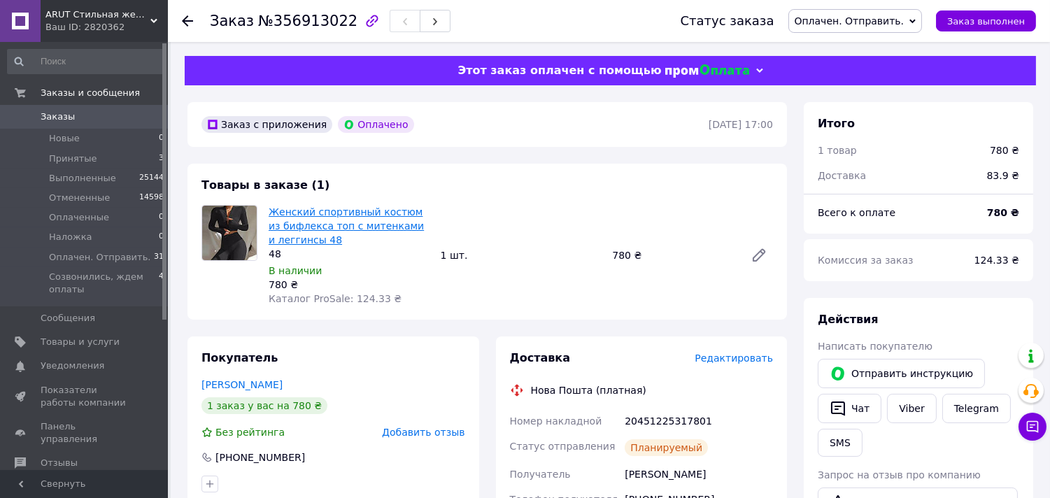
click at [297, 211] on link "Женский спортивный костюм из бифлекса топ с митенками и леггинсы 48" at bounding box center [346, 225] width 155 height 39
click at [115, 116] on span "Заказы" at bounding box center [85, 117] width 89 height 13
